Goal: Task Accomplishment & Management: Manage account settings

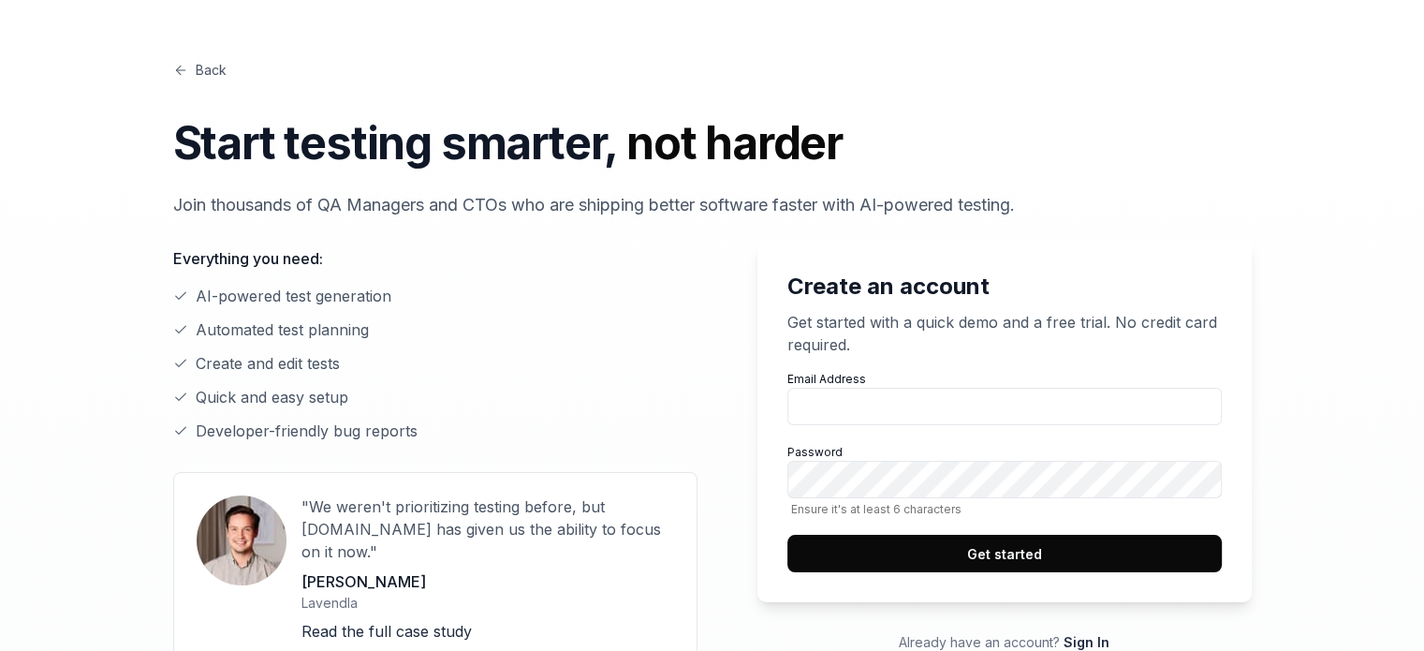
click at [199, 66] on link "Back" at bounding box center [199, 70] width 53 height 20
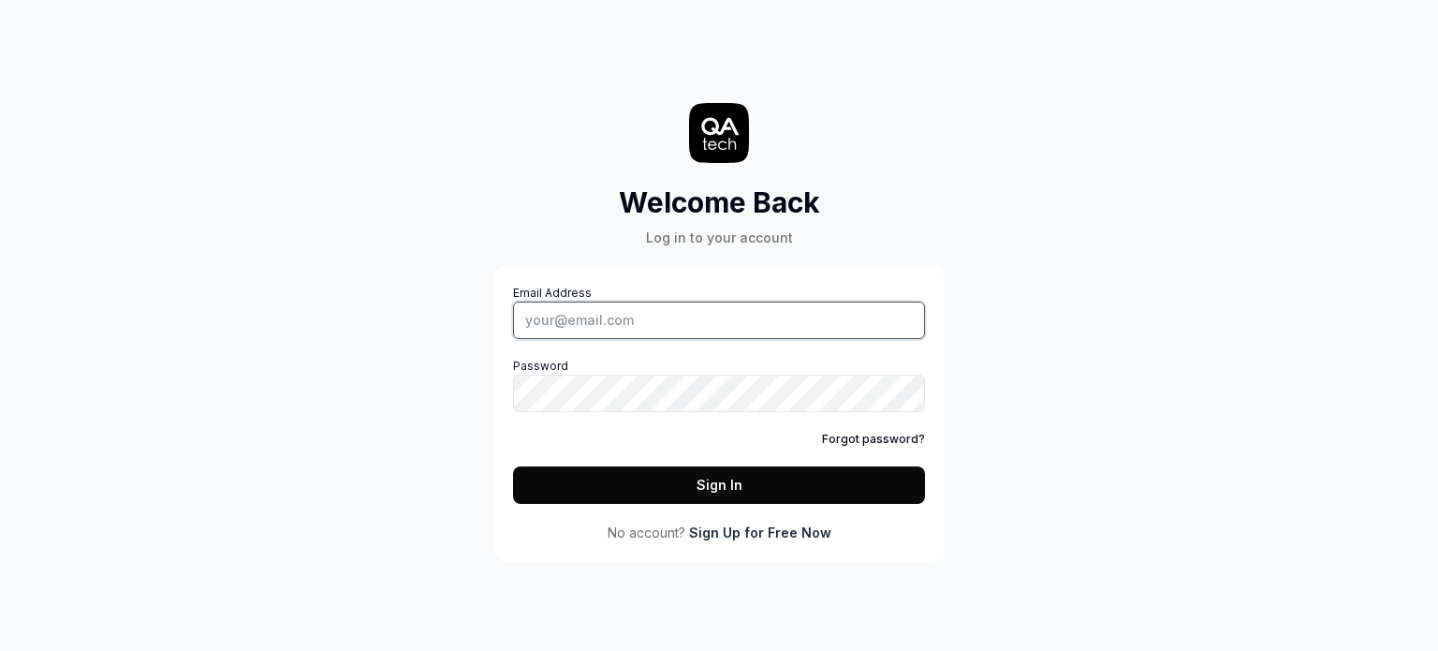
type input "vaghasiyakeyur785@gmail.com"
click at [699, 483] on button "Sign In" at bounding box center [719, 484] width 412 height 37
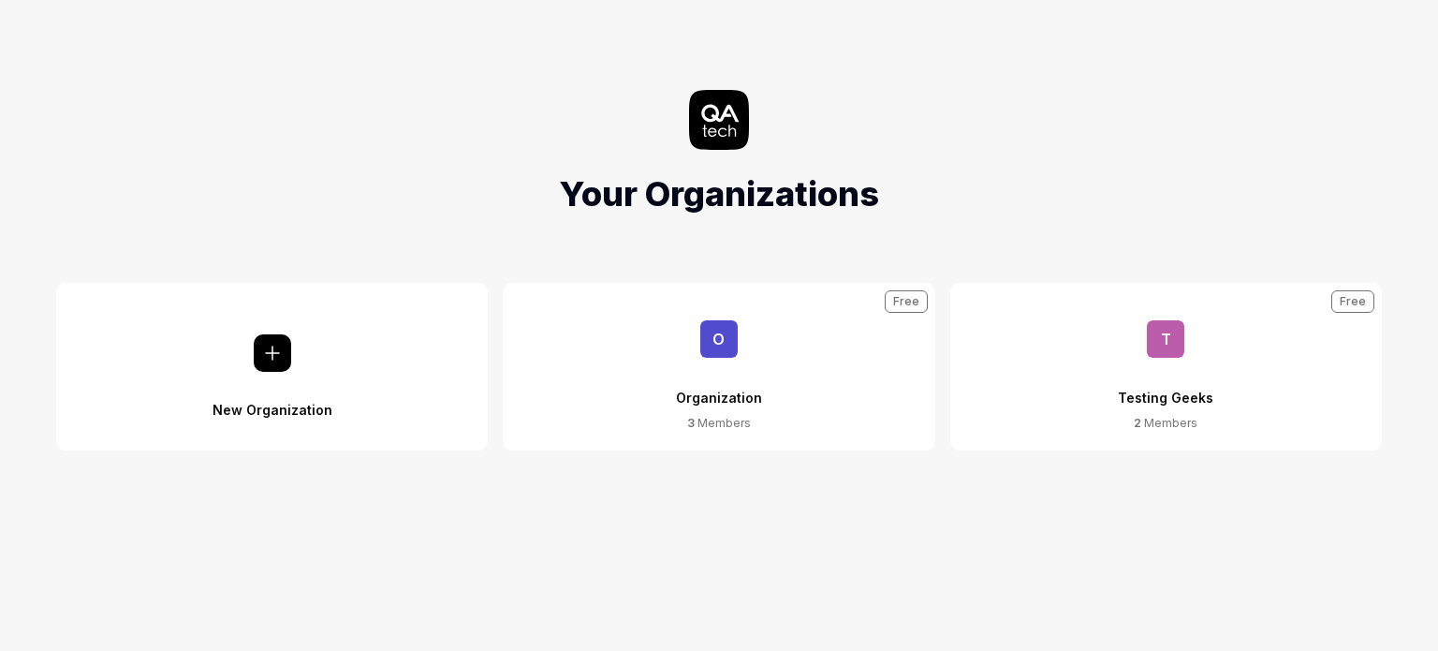
click at [772, 385] on button "O Organization 3 Members Free" at bounding box center [719, 367] width 432 height 168
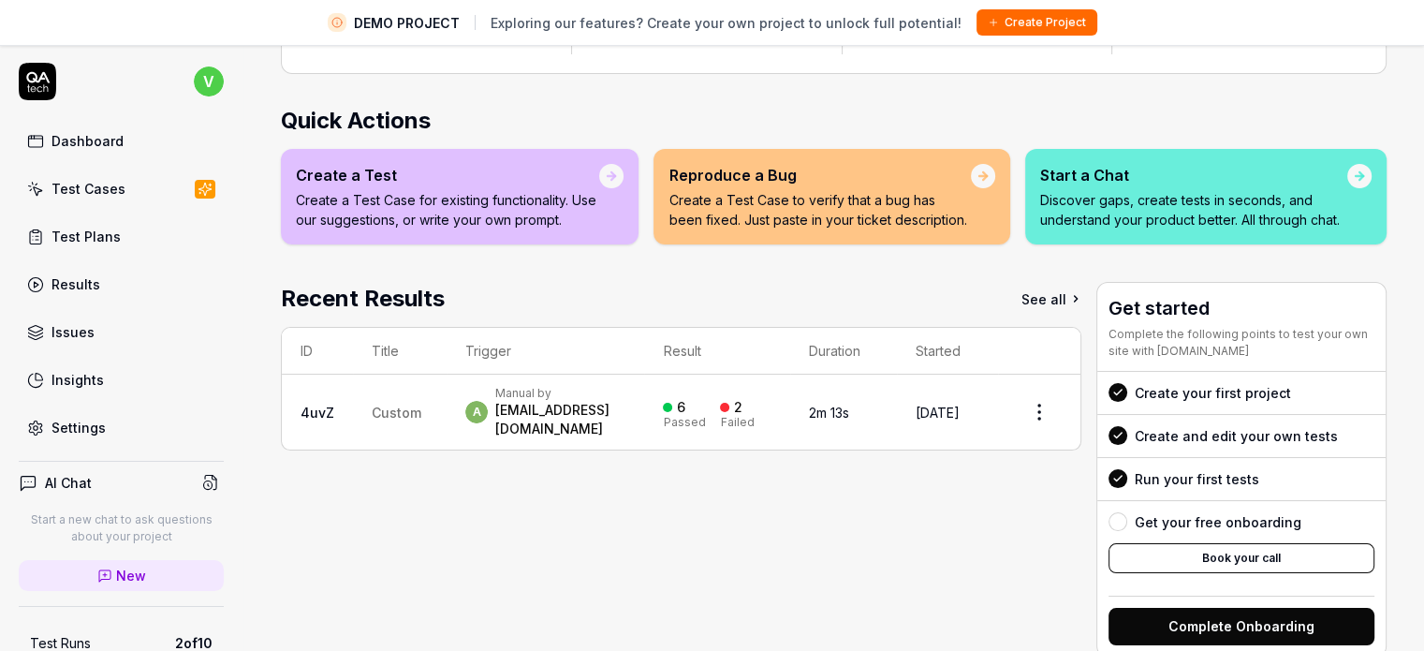
click at [74, 421] on div "Settings" at bounding box center [79, 428] width 54 height 20
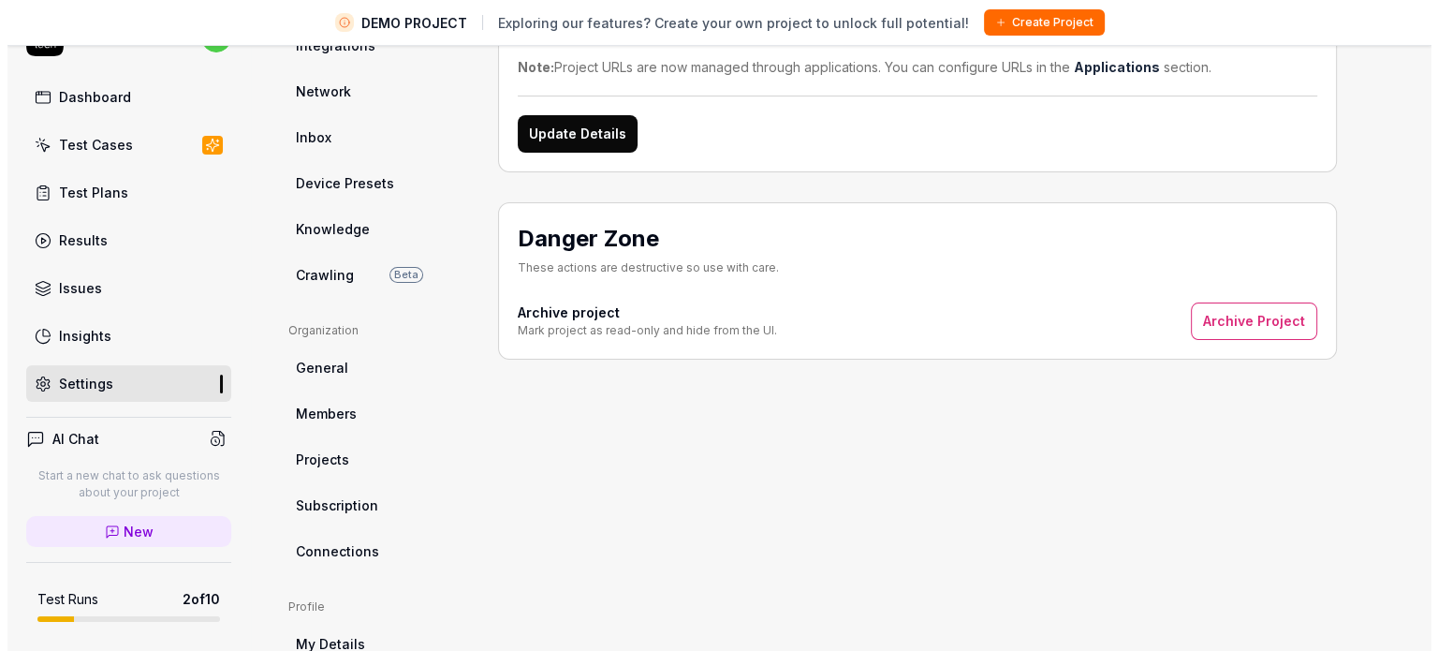
scroll to position [281, 0]
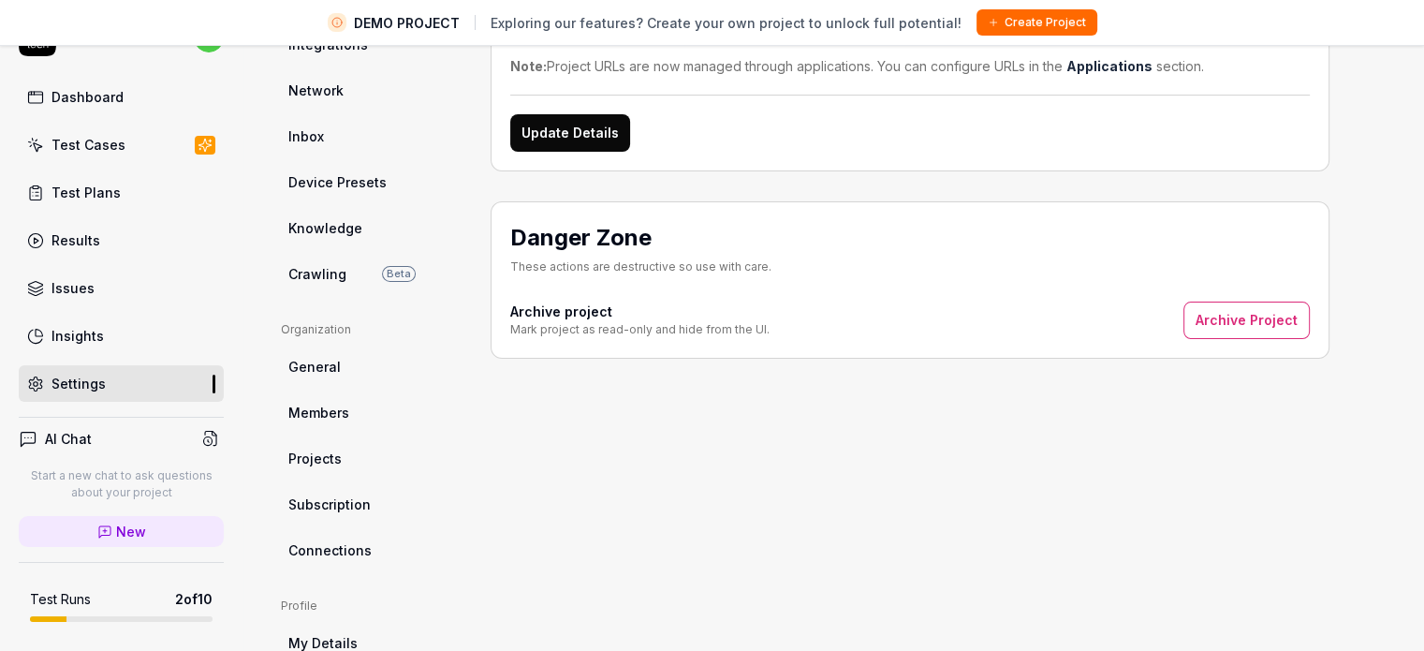
click at [352, 459] on link "Projects" at bounding box center [371, 458] width 180 height 35
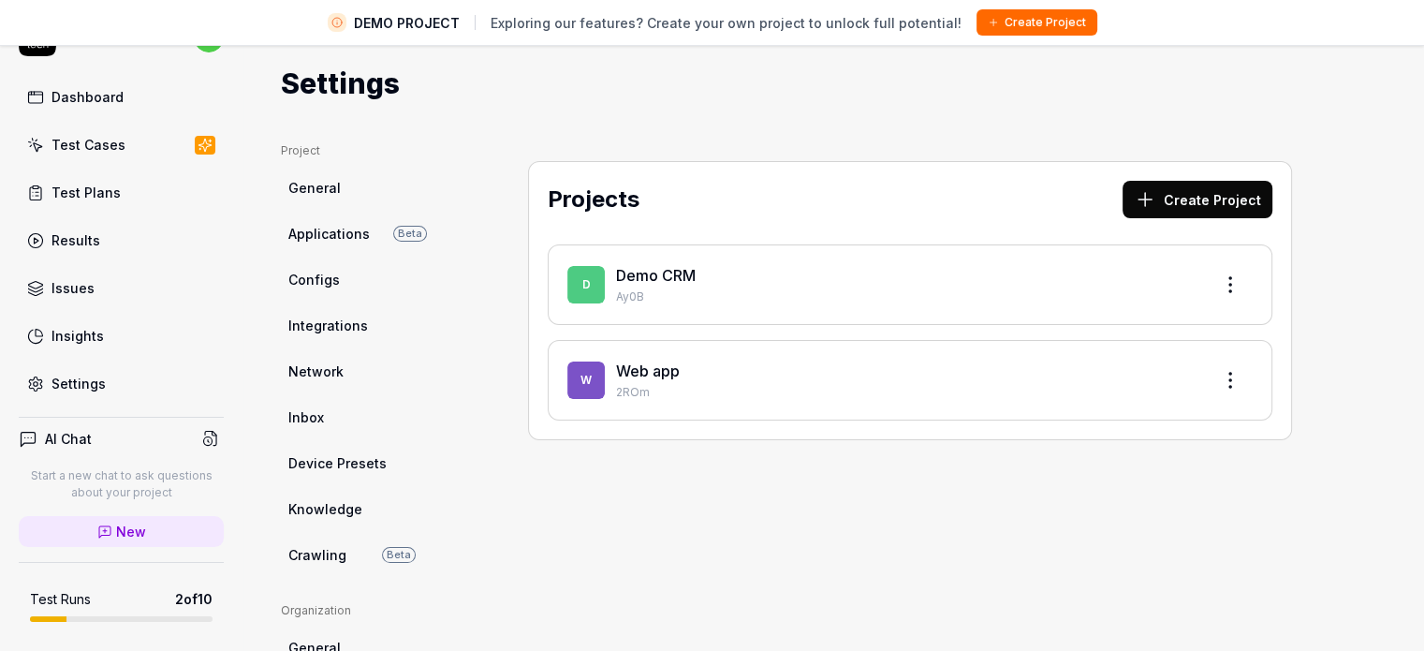
click at [1173, 201] on button "Create Project" at bounding box center [1198, 199] width 150 height 37
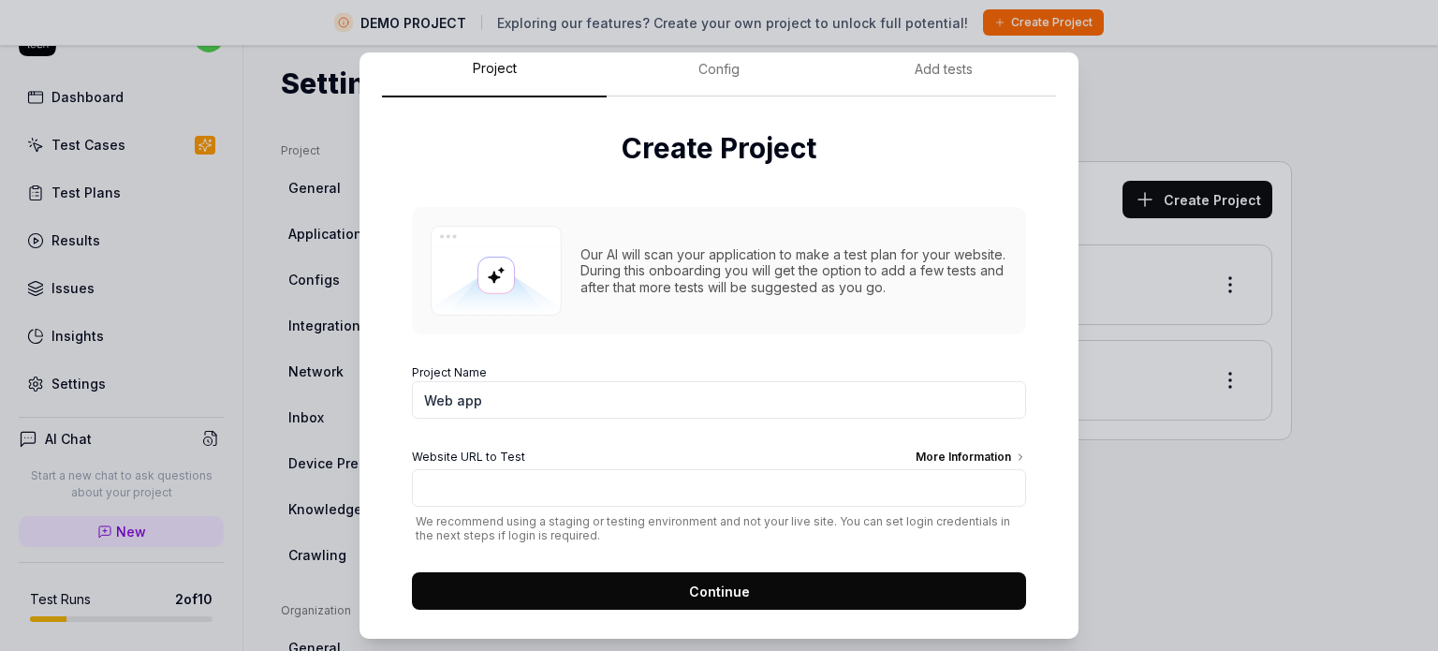
scroll to position [75, 0]
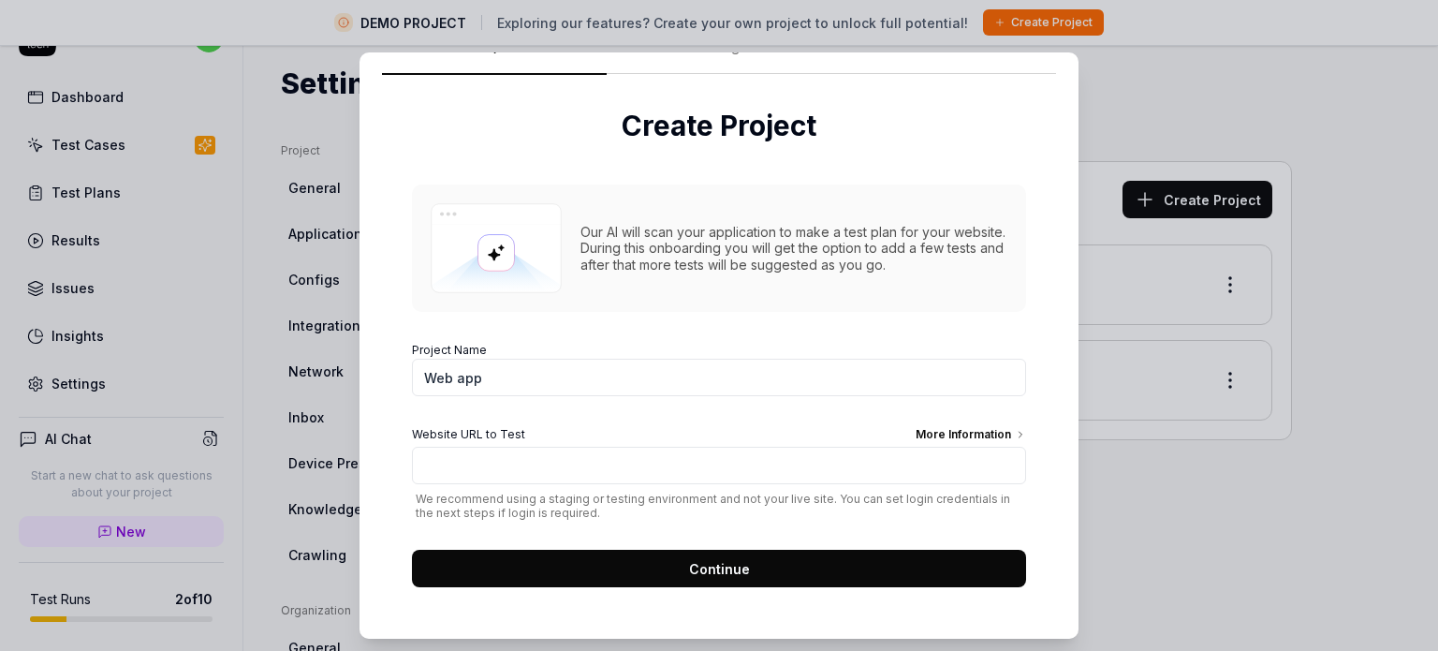
click at [689, 573] on span "Continue" at bounding box center [719, 569] width 61 height 20
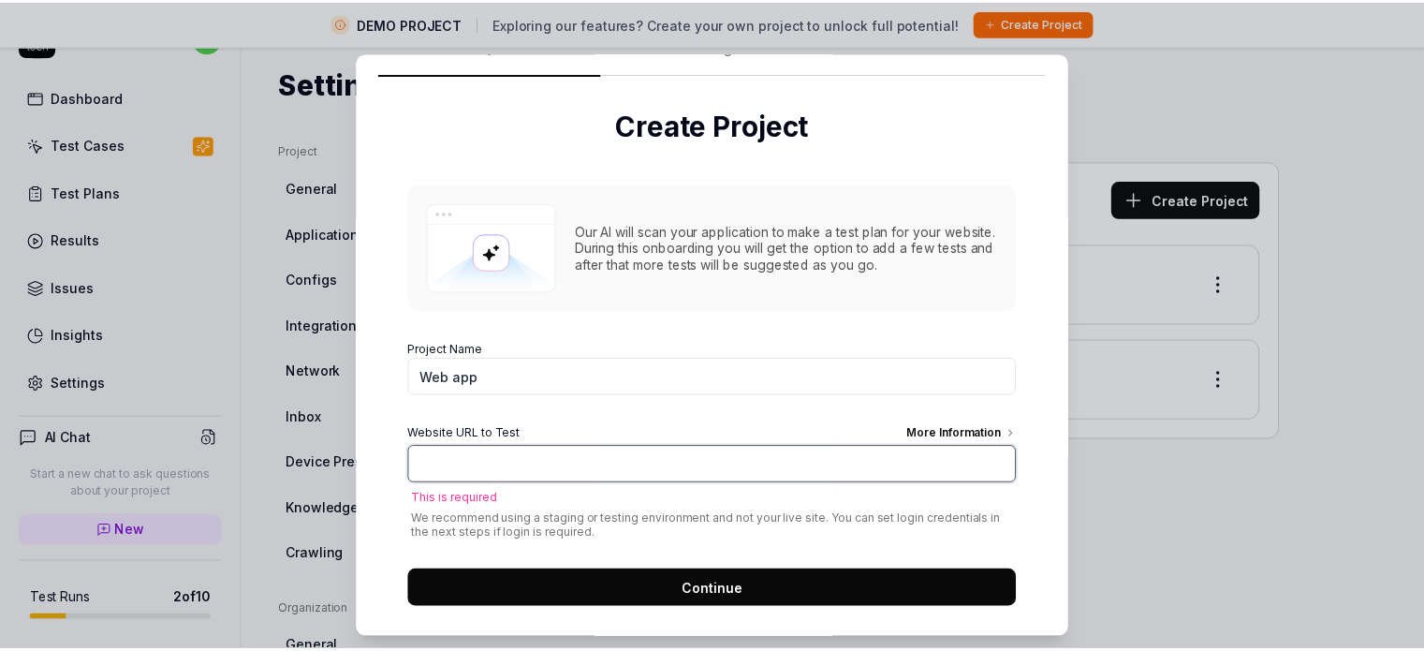
scroll to position [0, 0]
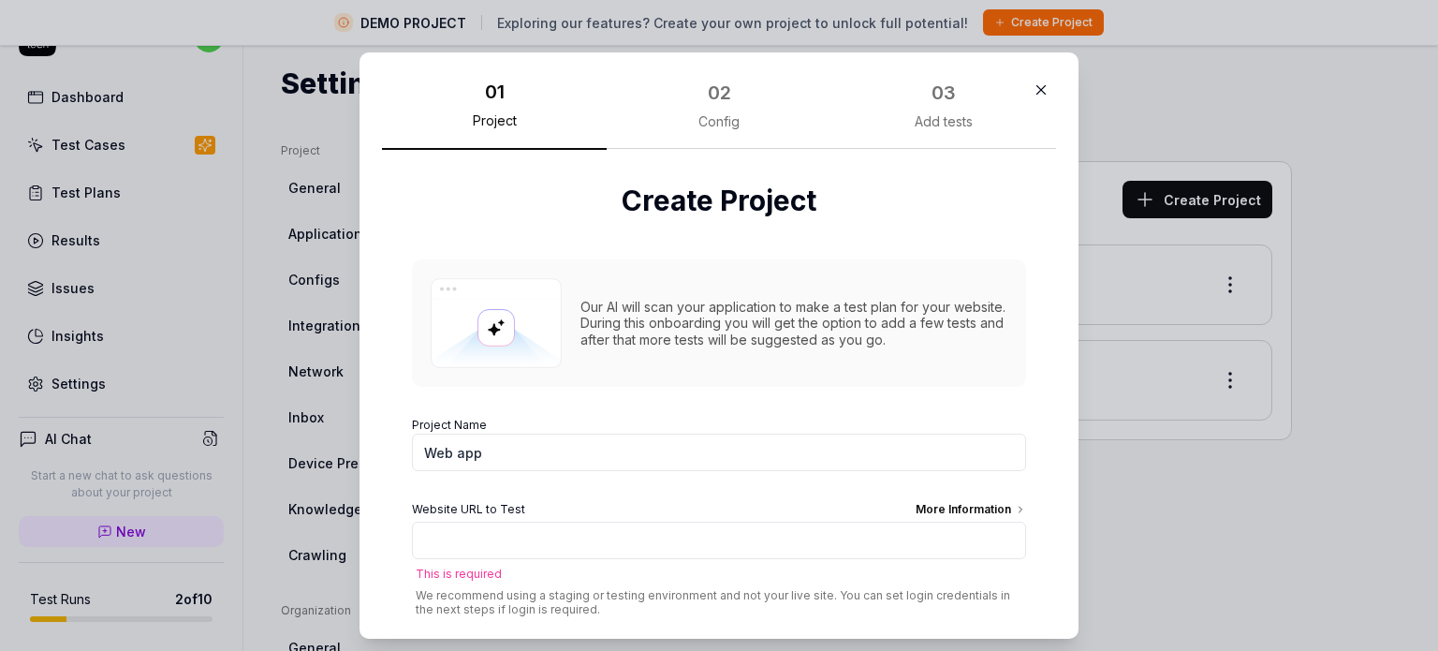
click at [1033, 86] on icon "button" at bounding box center [1041, 89] width 17 height 17
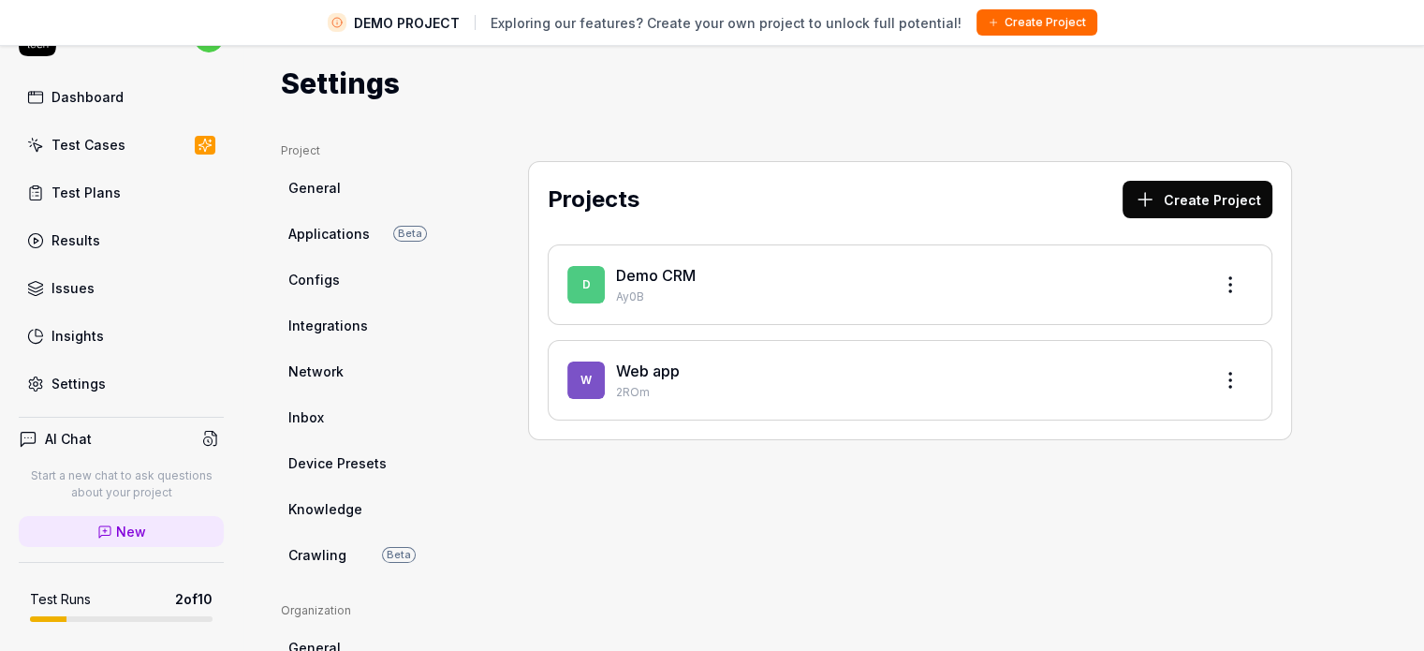
click at [715, 254] on div "D Demo CRM Ay0B" at bounding box center [910, 284] width 725 height 81
click at [716, 280] on div "Demo CRM" at bounding box center [906, 275] width 581 height 22
click at [1243, 277] on html "DEMO PROJECT Exploring our features? Create your own project to unlock full pot…" at bounding box center [712, 303] width 1424 height 695
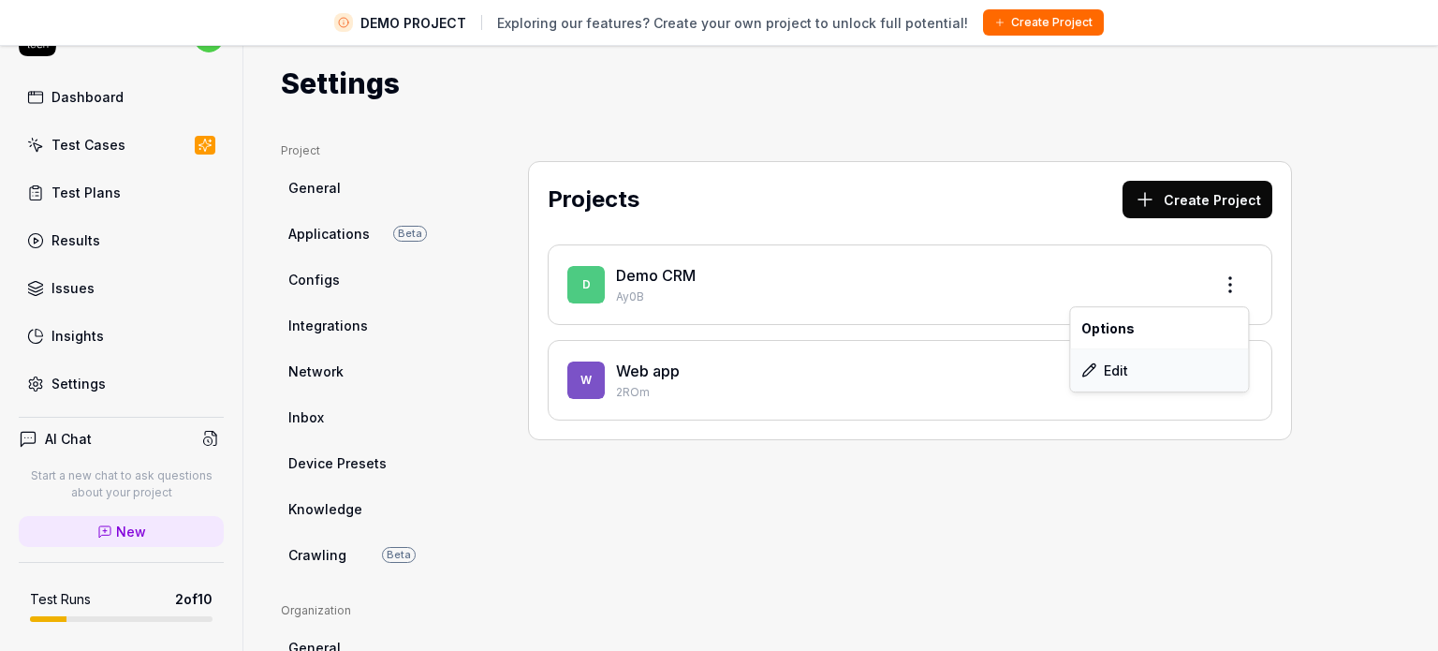
click at [1164, 366] on div "Edit" at bounding box center [1159, 369] width 178 height 41
